Goal: Find specific page/section: Find specific page/section

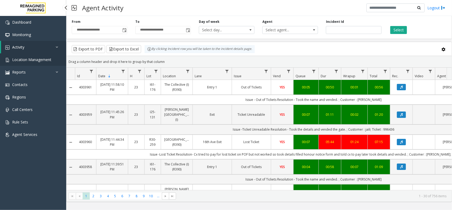
click at [47, 60] on span "Location Management" at bounding box center [31, 59] width 39 height 5
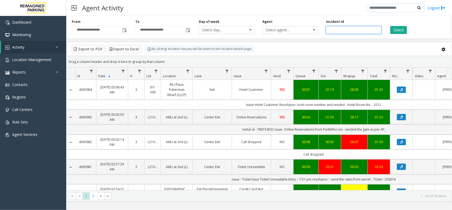
click at [342, 29] on input "number" at bounding box center [354, 30] width 56 height 8
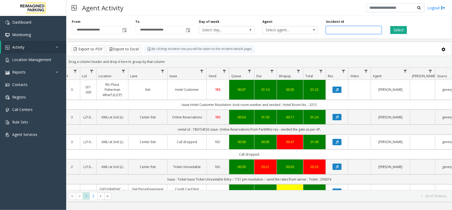
paste input "*******"
type input "*******"
click at [393, 33] on button "Select" at bounding box center [398, 30] width 17 height 8
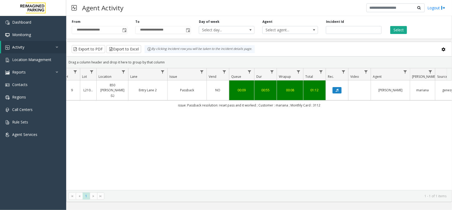
drag, startPoint x: 323, startPoint y: 100, endPoint x: 173, endPoint y: 99, distance: 150.2
click at [173, 100] on td "issue: Passback resolution: reset pass and it worked ; Customer : mariana ; Mon…" at bounding box center [250, 105] width 478 height 10
click at [237, 105] on div "4089427 Sep 30, 2025 09:10:52 AM 9 L21091600 850 LeJeune (L) Entry Lane 2 Passb…" at bounding box center [258, 134] width 385 height 109
drag, startPoint x: 346, startPoint y: 28, endPoint x: 300, endPoint y: 28, distance: 46.1
click at [300, 28] on div "**********" at bounding box center [259, 26] width 386 height 25
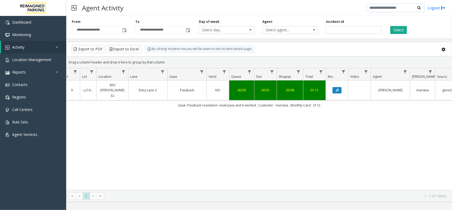
click at [325, 31] on div "Incident Id" at bounding box center [354, 26] width 64 height 15
click at [330, 30] on input "number" at bounding box center [354, 30] width 56 height 8
click at [404, 31] on button "Select" at bounding box center [398, 30] width 17 height 8
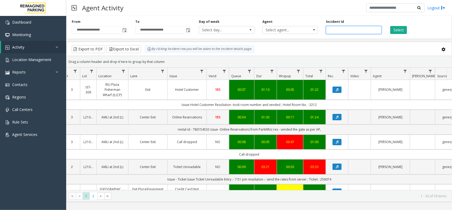
click at [330, 30] on input "number" at bounding box center [354, 30] width 56 height 8
type input "*******"
click at [401, 33] on button "Select" at bounding box center [398, 30] width 17 height 8
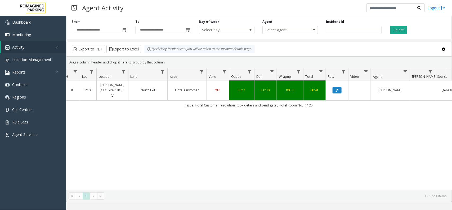
drag, startPoint x: 314, startPoint y: 98, endPoint x: 185, endPoint y: 98, distance: 129.5
click at [185, 100] on td "issue: Hotel Customer resolution: took details and vend gate ; Hotel Room No. :…" at bounding box center [250, 105] width 478 height 10
click at [230, 122] on div "4089416 Sep 30, 2025 08:56:34 AM 8 L21078900 Eisemann Center (L) North Exit Hot…" at bounding box center [258, 134] width 385 height 109
drag, startPoint x: 320, startPoint y: 100, endPoint x: 170, endPoint y: 99, distance: 149.9
click at [170, 100] on td "issue: Hotel Customer resolution: took details and vend gate ; Hotel Room No. :…" at bounding box center [250, 105] width 478 height 10
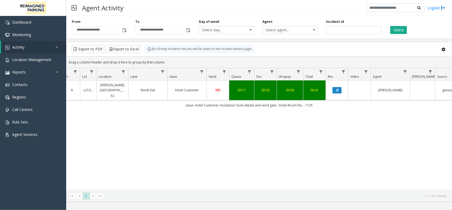
click at [261, 109] on div "4089416 Sep 30, 2025 08:56:34 AM 8 L21078900 Eisemann Center (L) North Exit Hot…" at bounding box center [258, 134] width 385 height 109
drag, startPoint x: 340, startPoint y: 29, endPoint x: 287, endPoint y: 30, distance: 53.5
click at [287, 30] on div "**********" at bounding box center [259, 26] width 386 height 25
click at [399, 26] on button "Select" at bounding box center [398, 30] width 17 height 8
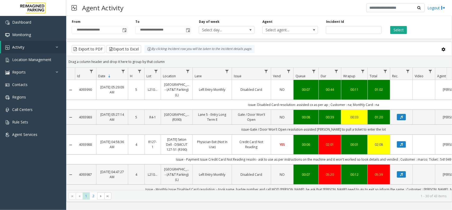
scroll to position [0, 64]
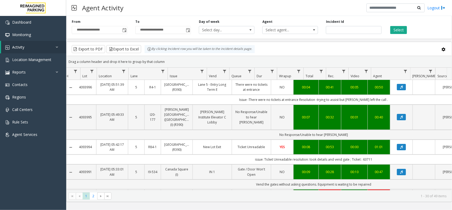
scroll to position [0, 64]
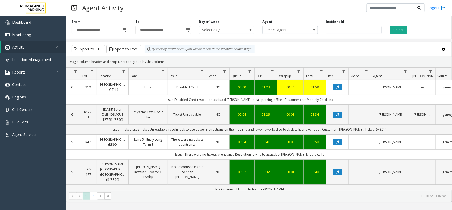
click at [450, 32] on div "**********" at bounding box center [259, 26] width 386 height 25
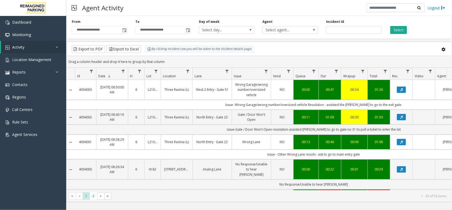
scroll to position [0, 64]
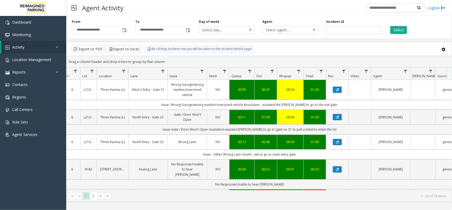
click at [291, 57] on div "Drag a column header and drop it here to group by that column" at bounding box center [258, 61] width 385 height 9
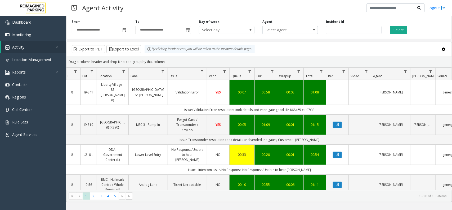
click at [175, 17] on div "**********" at bounding box center [259, 26] width 386 height 25
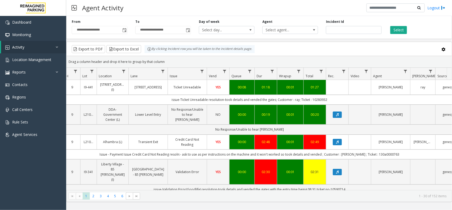
scroll to position [0, 69]
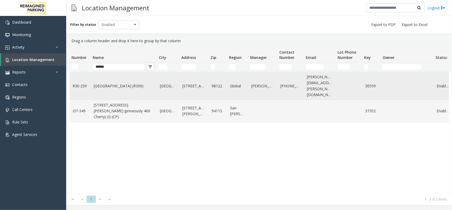
type input "******"
click at [135, 83] on link "[GEOGRAPHIC_DATA] (R390)" at bounding box center [124, 86] width 60 height 6
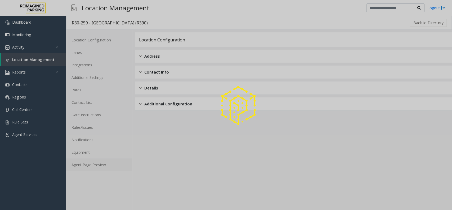
click at [91, 166] on link "Agent Page Preview" at bounding box center [99, 164] width 66 height 12
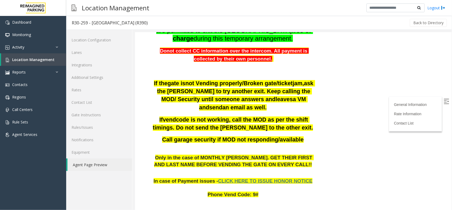
scroll to position [199, 0]
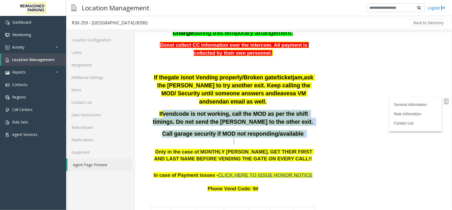
drag, startPoint x: 155, startPoint y: 74, endPoint x: 302, endPoint y: 101, distance: 149.4
click at [302, 137] on p at bounding box center [234, 140] width 164 height 7
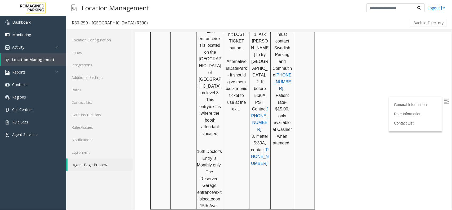
scroll to position [497, 0]
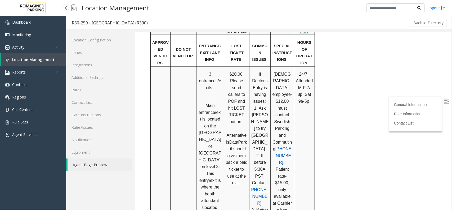
click at [52, 56] on link "Location Management" at bounding box center [33, 59] width 65 height 12
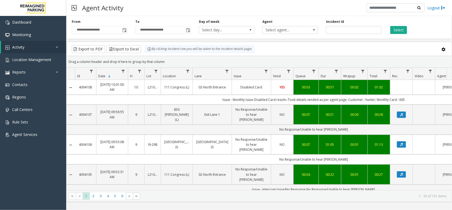
scroll to position [0, 69]
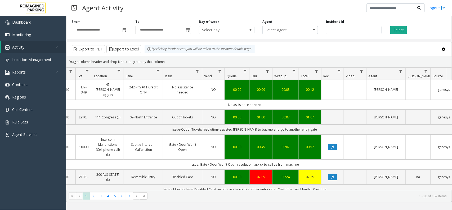
click at [448, 41] on div "**********" at bounding box center [259, 108] width 386 height 188
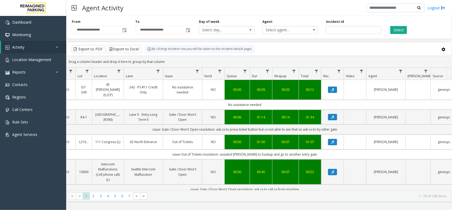
click at [270, 41] on div "**********" at bounding box center [259, 108] width 386 height 188
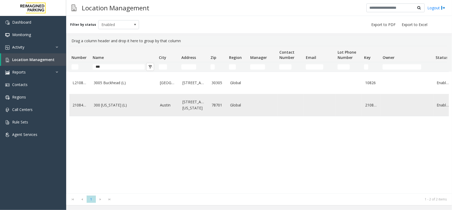
type input "***"
click at [124, 115] on td "300 [US_STATE] (L)" at bounding box center [124, 105] width 66 height 22
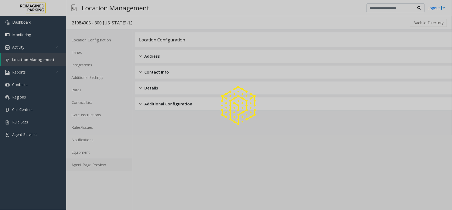
click at [107, 166] on link "Agent Page Preview" at bounding box center [99, 164] width 66 height 12
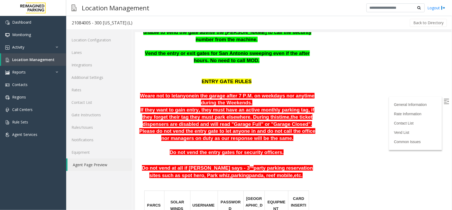
scroll to position [132, 0]
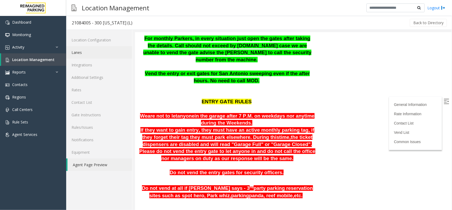
click at [84, 56] on link "Lanes" at bounding box center [99, 52] width 66 height 12
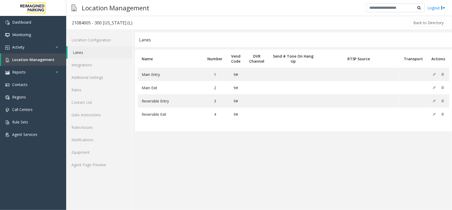
click at [104, 174] on div "Location Configuration Lanes Integrations Additional Settings Rates Contact Lis…" at bounding box center [99, 120] width 66 height 180
click at [104, 168] on link "Agent Page Preview" at bounding box center [99, 164] width 66 height 12
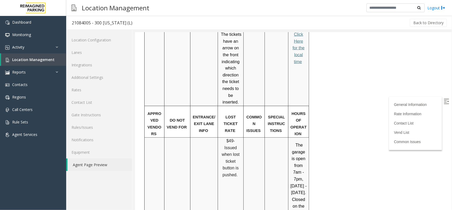
scroll to position [364, 0]
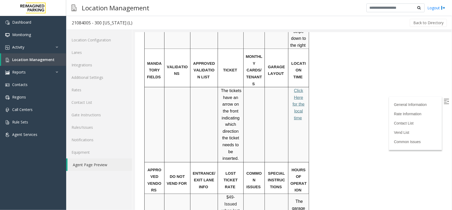
click at [304, 87] on p "Click Here for the local time" at bounding box center [298, 104] width 17 height 34
click at [301, 88] on span "Click Here for the local time" at bounding box center [298, 104] width 12 height 32
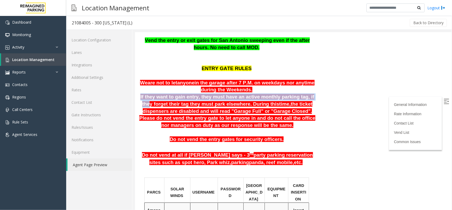
drag, startPoint x: 139, startPoint y: 80, endPoint x: 306, endPoint y: 81, distance: 167.2
click at [306, 93] on p "If they want to gain entry, they must have an active monthly parking tag, if th…" at bounding box center [227, 110] width 177 height 35
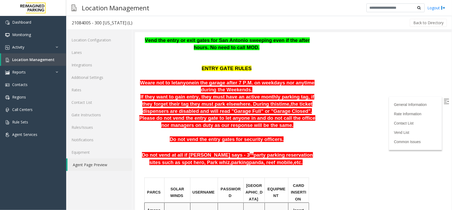
drag, startPoint x: 325, startPoint y: 87, endPoint x: 233, endPoint y: 84, distance: 91.4
click at [44, 58] on span "Location Management" at bounding box center [33, 59] width 42 height 5
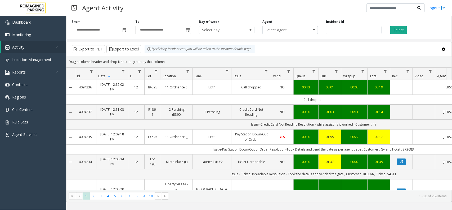
scroll to position [0, 69]
